Goal: Task Accomplishment & Management: Complete application form

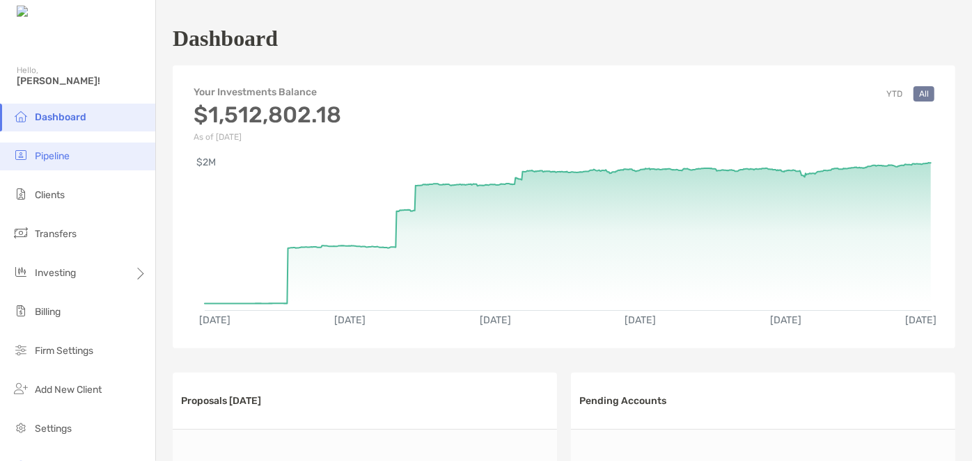
click at [57, 156] on span "Pipeline" at bounding box center [52, 156] width 35 height 12
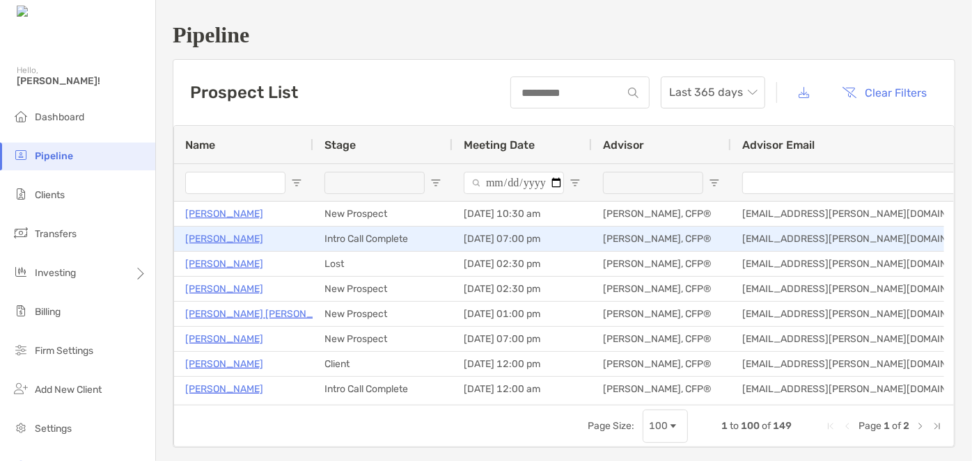
click at [248, 239] on p "[PERSON_NAME]" at bounding box center [224, 238] width 78 height 17
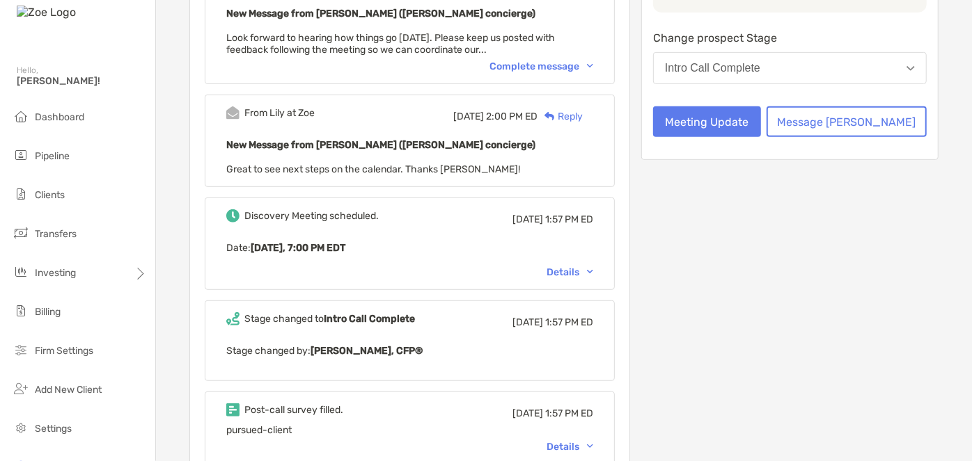
scroll to position [316, 0]
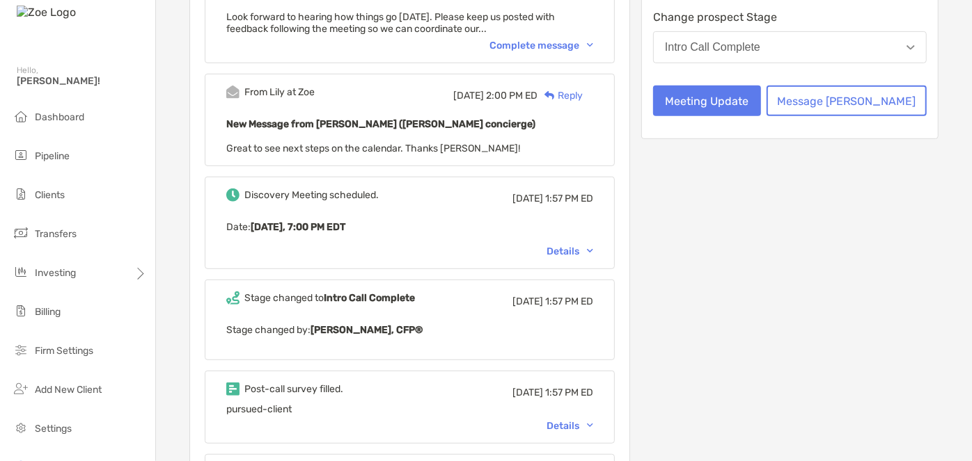
click at [592, 428] on div "Post-call survey filled. Wed, Sep 10 1:57 PM ED pursued-client Details" at bounding box center [410, 407] width 410 height 73
click at [590, 420] on div "Details" at bounding box center [569, 426] width 47 height 12
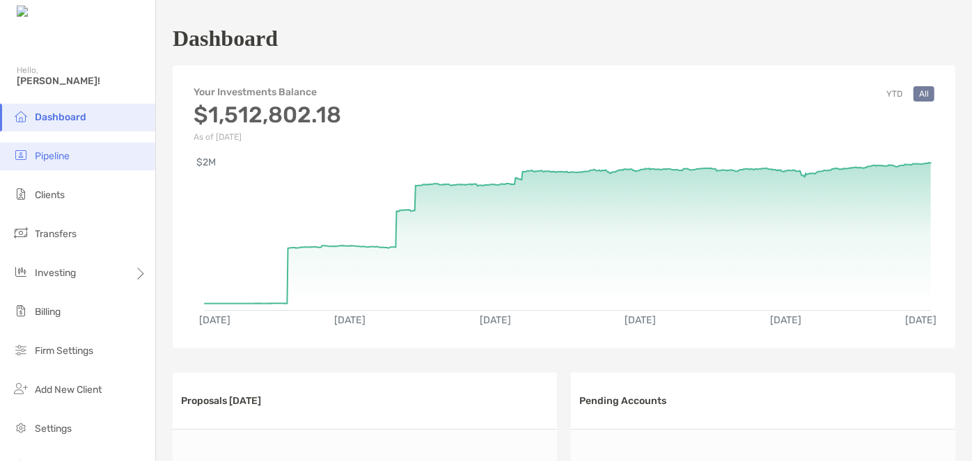
click at [52, 166] on li "Pipeline" at bounding box center [77, 157] width 155 height 28
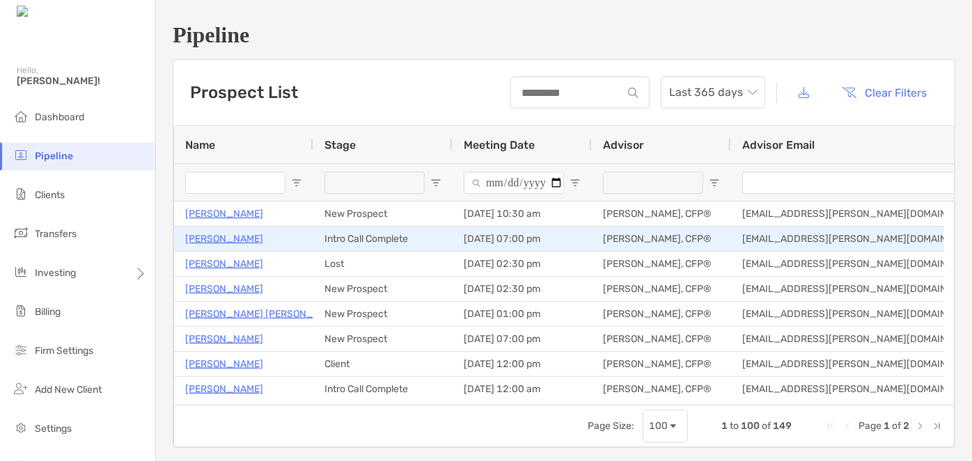
click at [232, 244] on p "[PERSON_NAME]" at bounding box center [224, 238] width 78 height 17
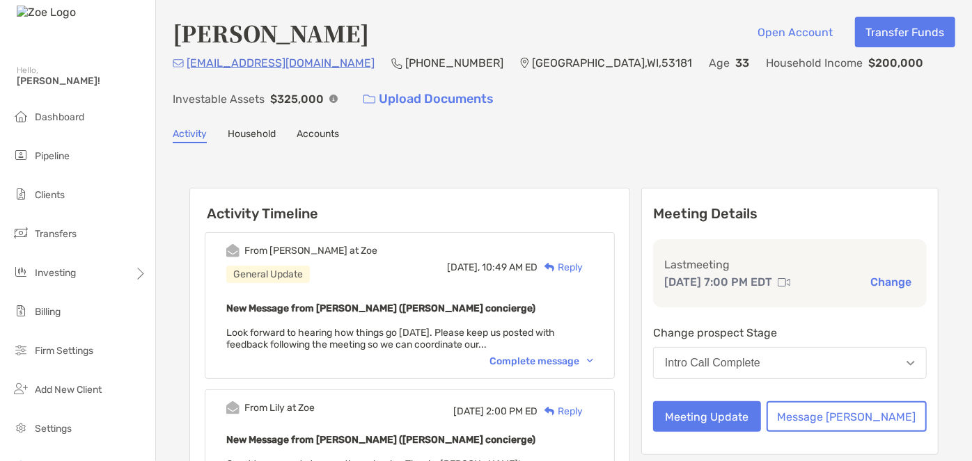
scroll to position [126, 0]
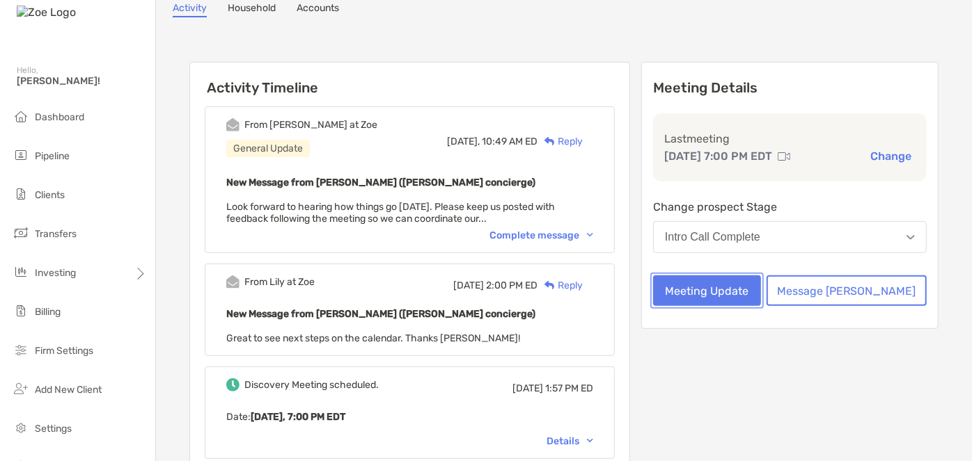
click at [719, 278] on button "Meeting Update" at bounding box center [707, 291] width 108 height 31
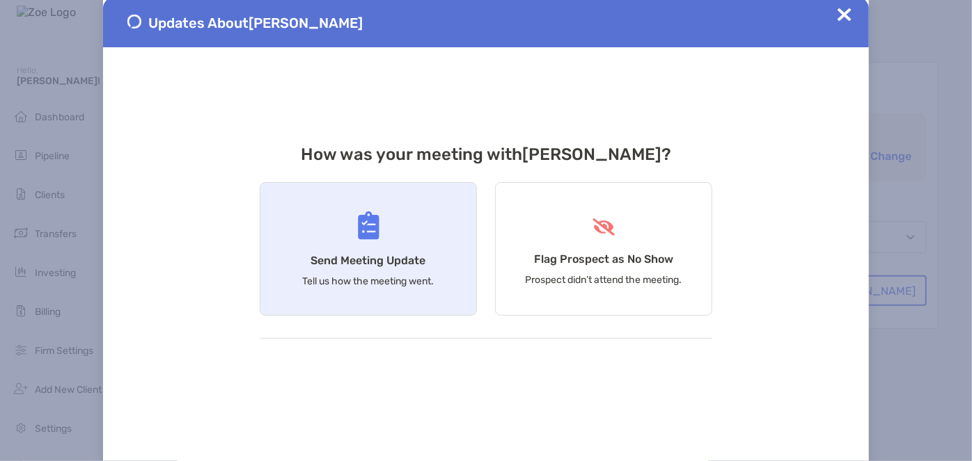
click at [411, 254] on h4 "Send Meeting Update" at bounding box center [368, 260] width 115 height 13
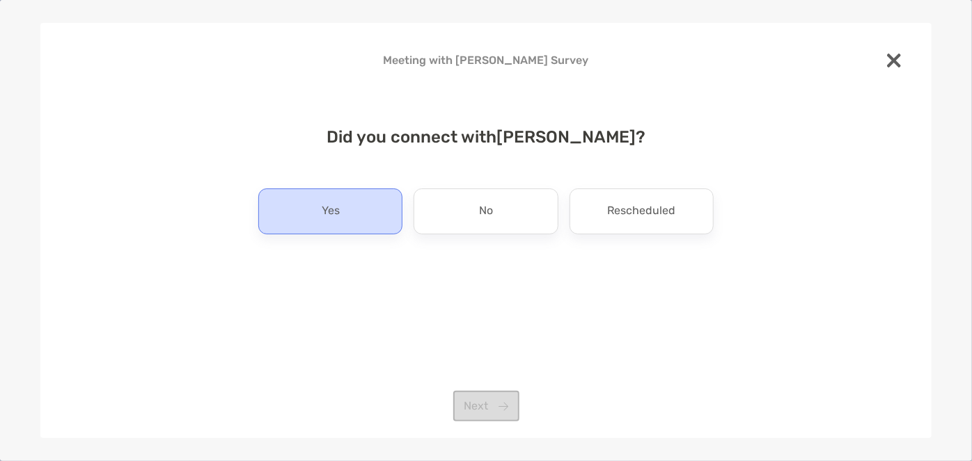
click at [371, 214] on div "Yes" at bounding box center [330, 212] width 144 height 46
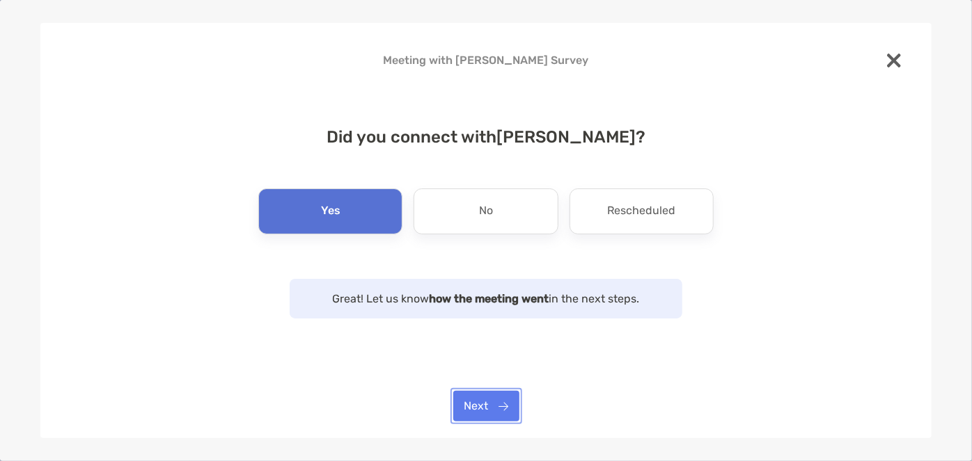
click at [488, 400] on button "Next" at bounding box center [486, 406] width 66 height 31
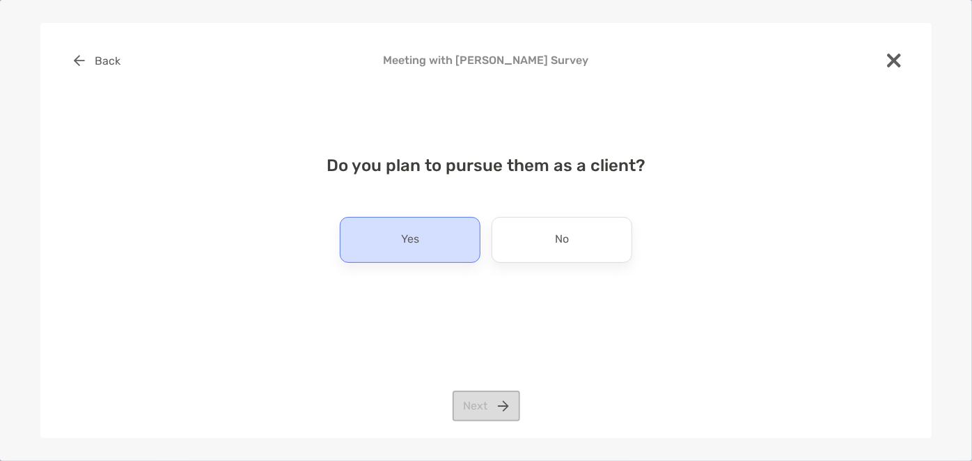
click at [418, 246] on p "Yes" at bounding box center [410, 240] width 18 height 22
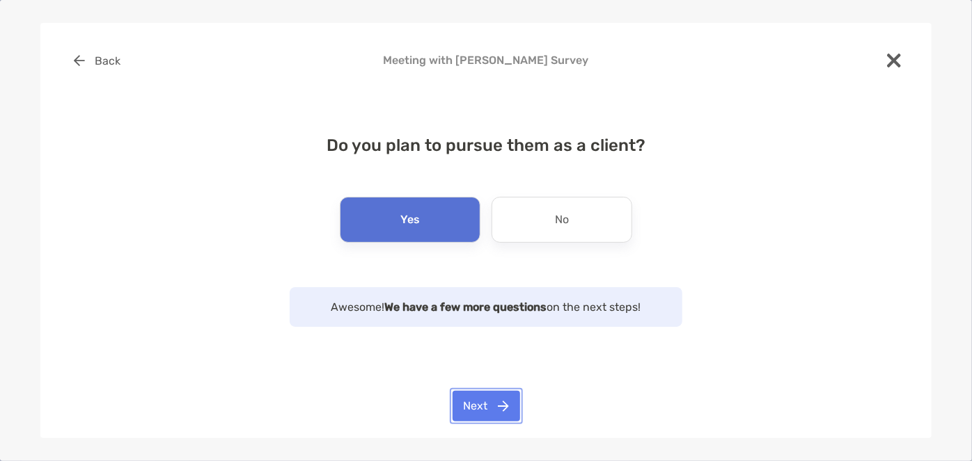
click at [484, 418] on button "Next" at bounding box center [486, 406] width 68 height 31
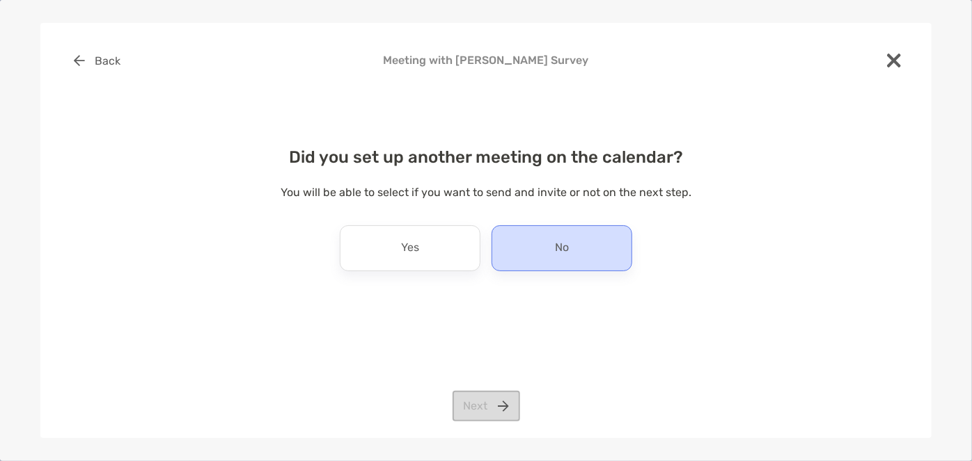
click at [515, 247] on div "No" at bounding box center [561, 249] width 141 height 46
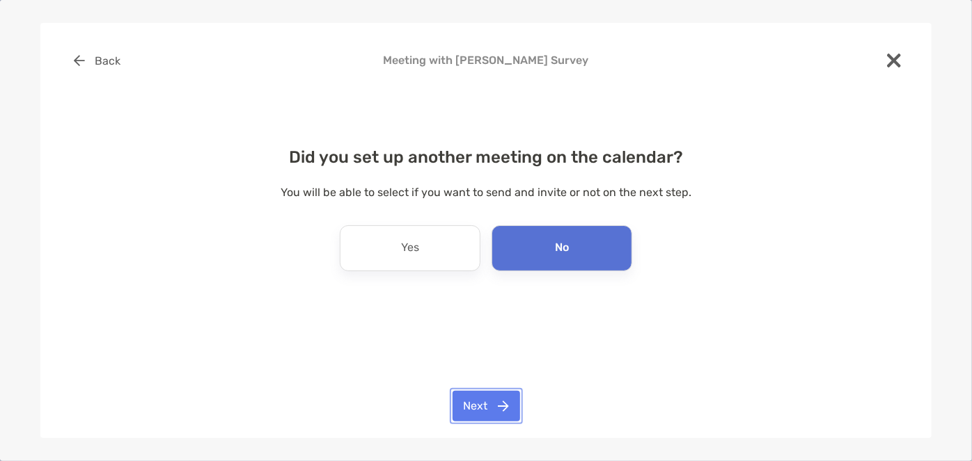
click at [468, 409] on button "Next" at bounding box center [486, 406] width 68 height 31
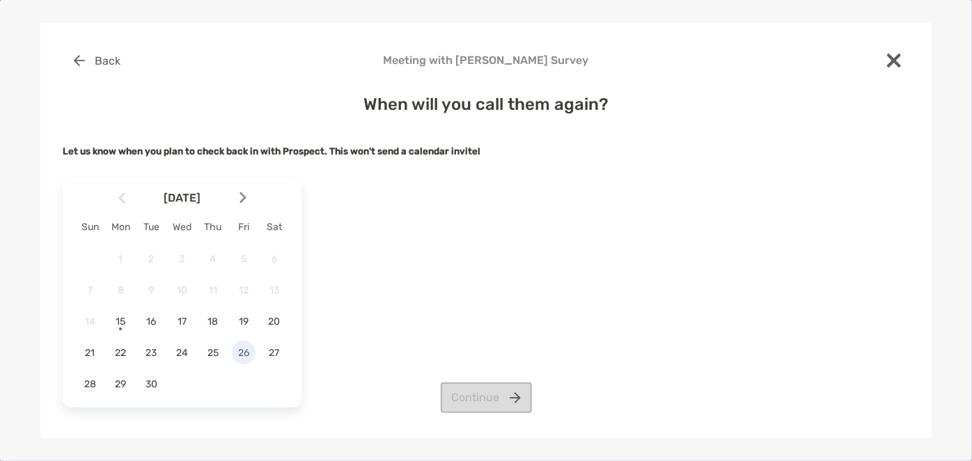
click at [246, 348] on span "26" at bounding box center [244, 353] width 24 height 12
click at [490, 384] on div "[DATE] Sun Mon Tue Wed Thu Fri Sat 1 2 3 4 5 6 7 8 9 10 11 12 13 14 15 16 17 18…" at bounding box center [486, 293] width 846 height 241
click at [490, 406] on button "Continue" at bounding box center [486, 398] width 91 height 31
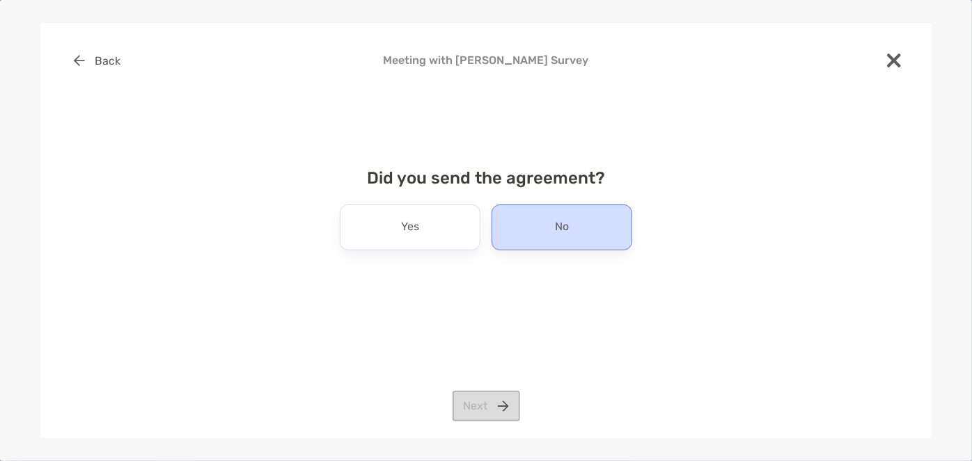
click at [540, 226] on div "No" at bounding box center [561, 228] width 141 height 46
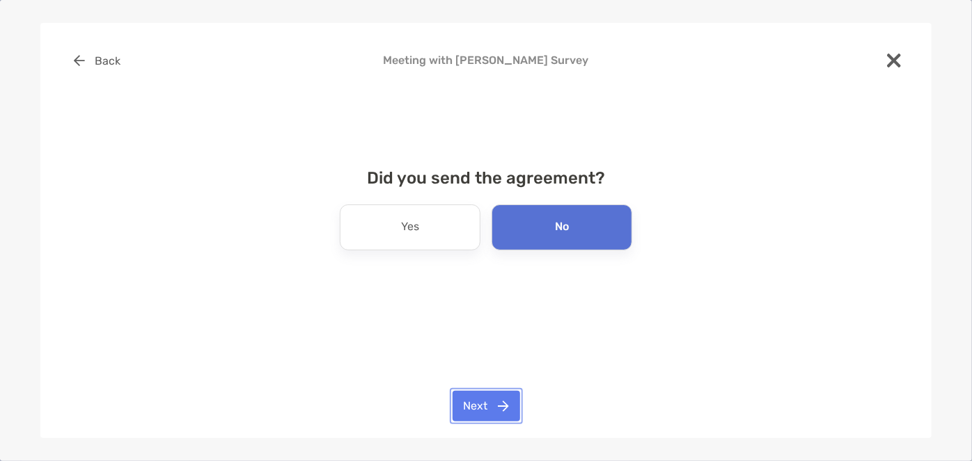
click at [493, 412] on button "Next" at bounding box center [486, 406] width 68 height 31
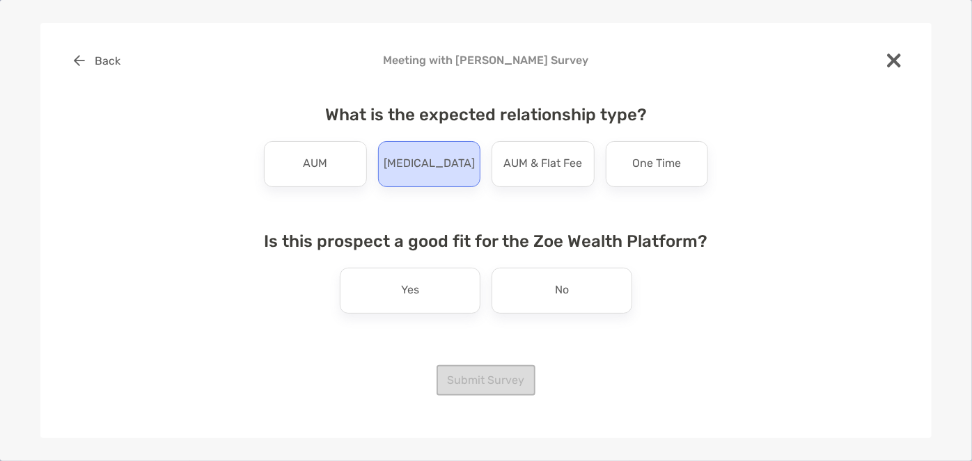
click at [425, 157] on p "[MEDICAL_DATA]" at bounding box center [429, 164] width 91 height 22
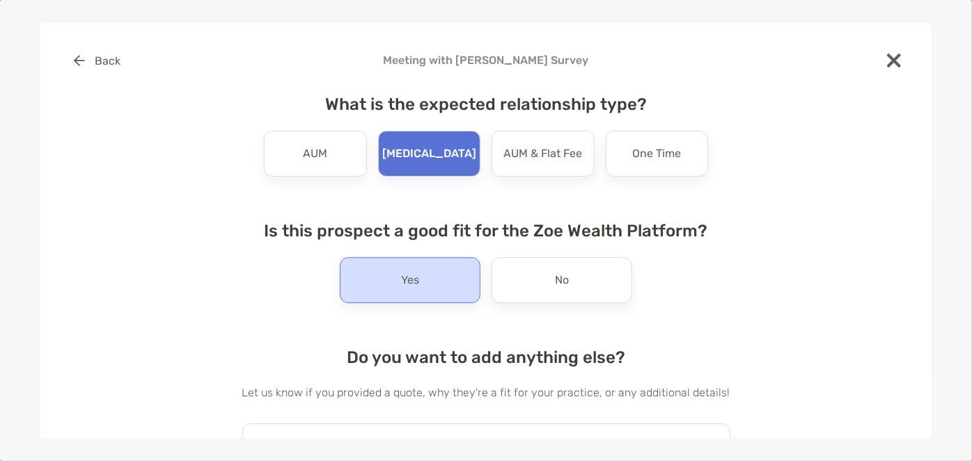
click at [423, 276] on div "Yes" at bounding box center [410, 281] width 141 height 46
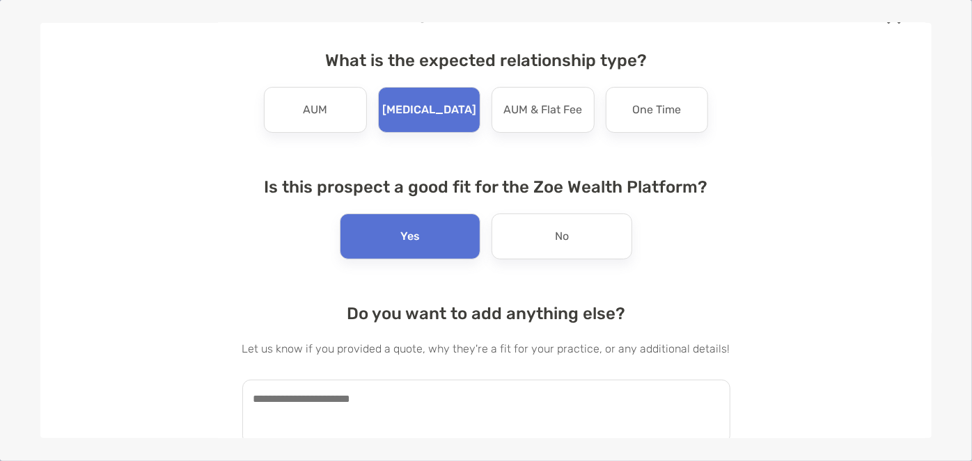
scroll to position [93, 0]
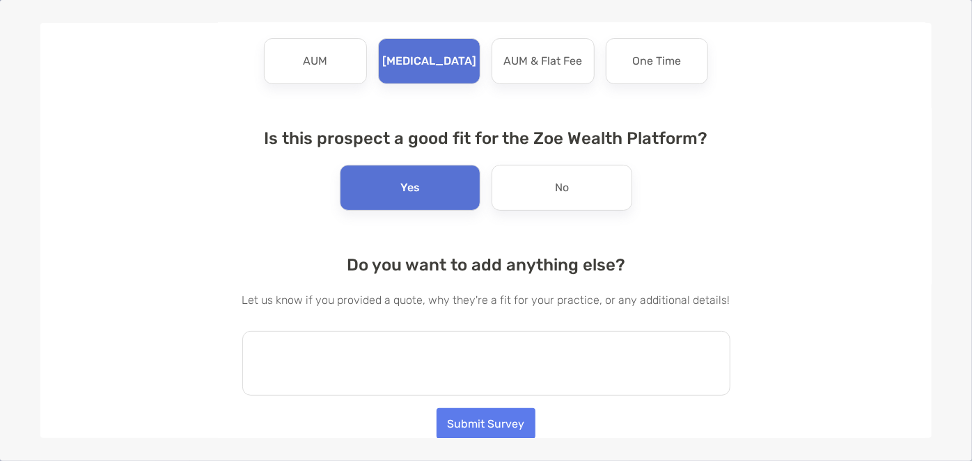
click at [411, 338] on textarea at bounding box center [486, 363] width 488 height 65
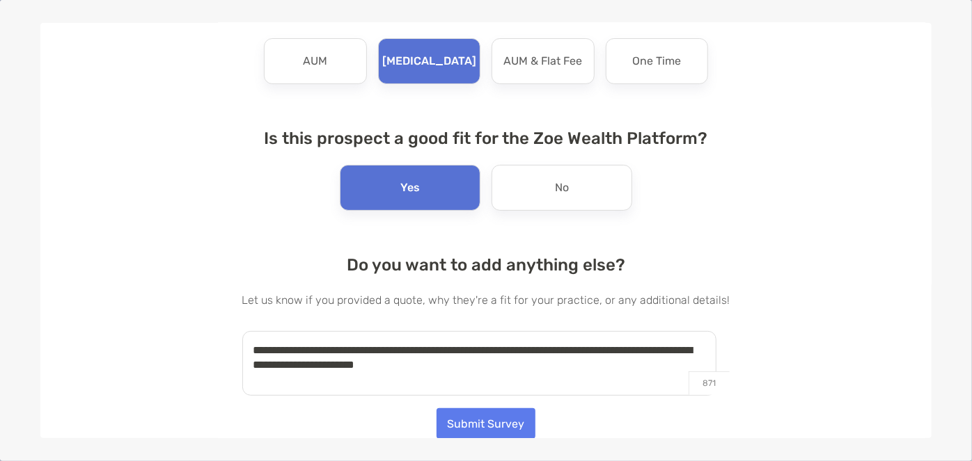
type textarea "**********"
click at [452, 420] on button "Submit Survey" at bounding box center [485, 424] width 99 height 31
